Goal: Task Accomplishment & Management: Manage account settings

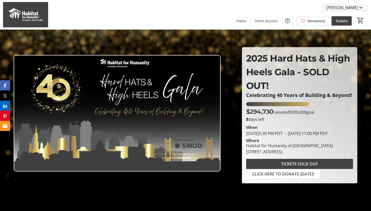
click at [343, 6] on span "[PERSON_NAME]" at bounding box center [341, 8] width 31 height 6
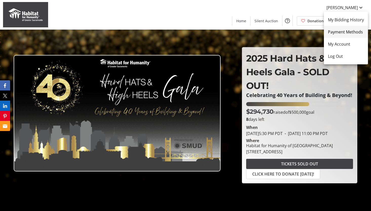
click at [341, 28] on link "Payment Methods" at bounding box center [346, 32] width 44 height 12
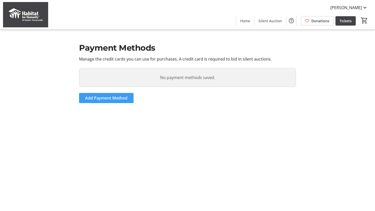
click at [108, 97] on span "Add Payment Method" at bounding box center [106, 98] width 42 height 6
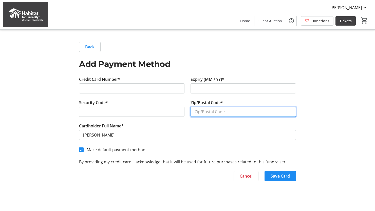
click at [220, 111] on input "Zip/Postal Code*" at bounding box center [242, 112] width 105 height 10
type input "95683"
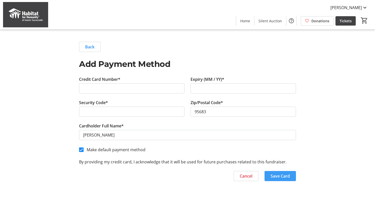
click at [287, 180] on span "button" at bounding box center [279, 176] width 31 height 12
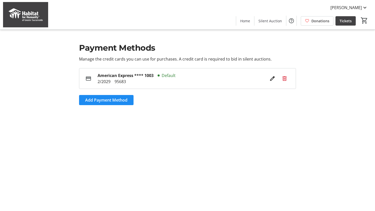
click at [345, 2] on div "[PERSON_NAME] Home Silent Auction Donations Tickets 0" at bounding box center [187, 14] width 375 height 29
click at [345, 6] on span "[PERSON_NAME]" at bounding box center [345, 8] width 31 height 6
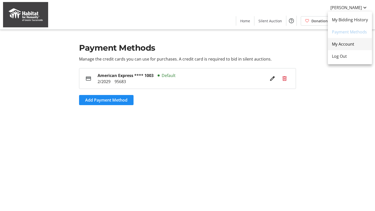
click at [342, 47] on span "My Account" at bounding box center [350, 44] width 36 height 6
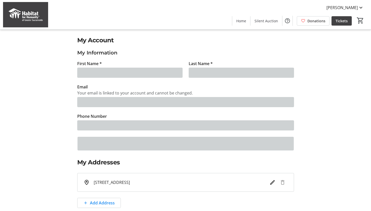
type input "[PERSON_NAME]"
type input "[PERSON_NAME][EMAIL_ADDRESS][DOMAIN_NAME]"
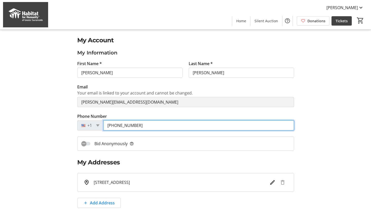
click at [151, 128] on input "[PHONE_NUMBER]" at bounding box center [198, 125] width 191 height 10
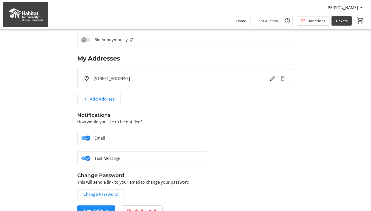
scroll to position [114, 0]
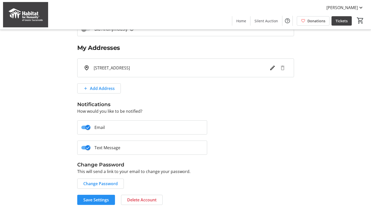
type input "[PHONE_NUMBER]"
click at [97, 199] on span "Save Settings" at bounding box center [96, 200] width 26 height 6
